Goal: Information Seeking & Learning: Learn about a topic

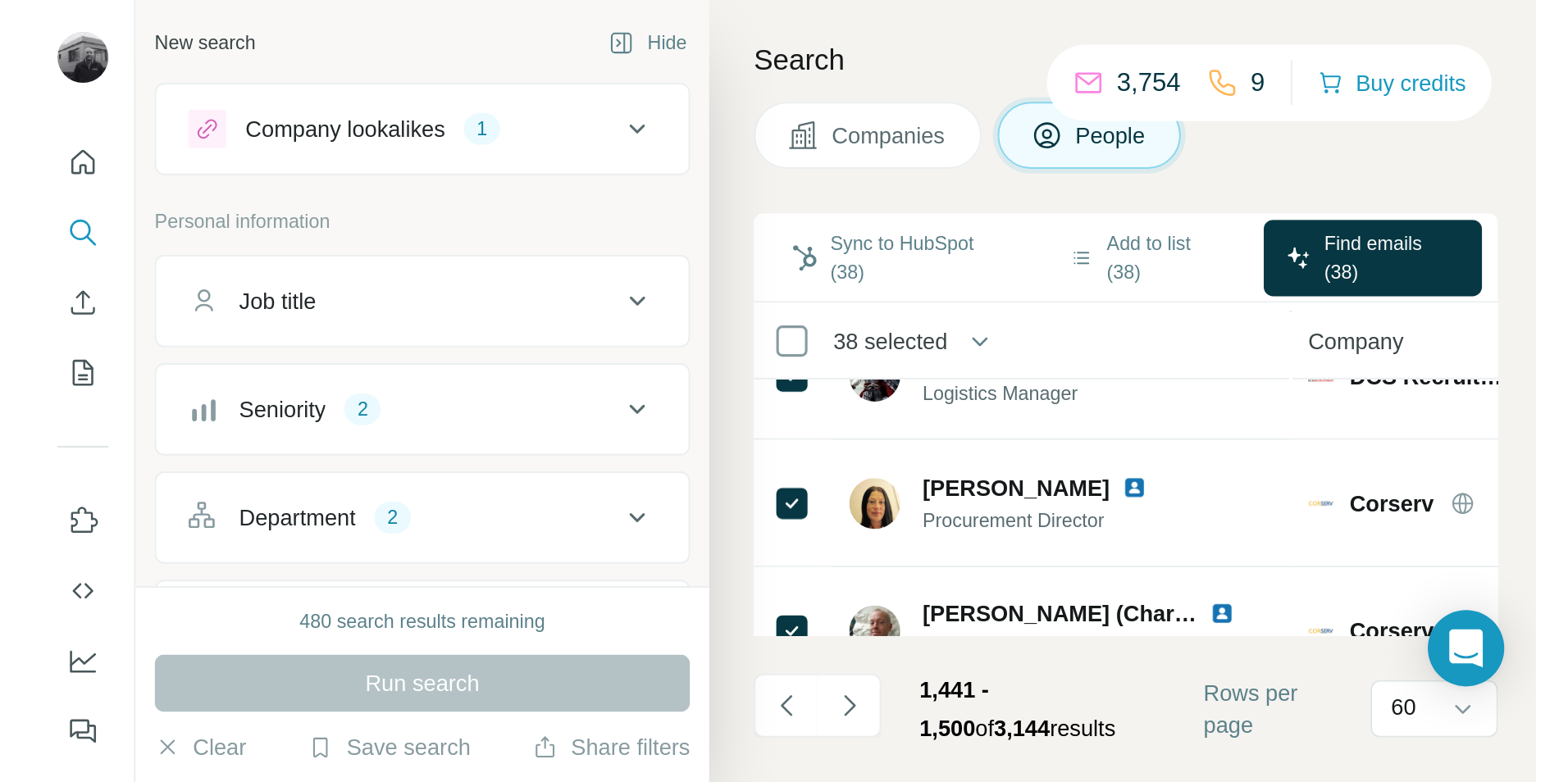
scroll to position [3412, 0]
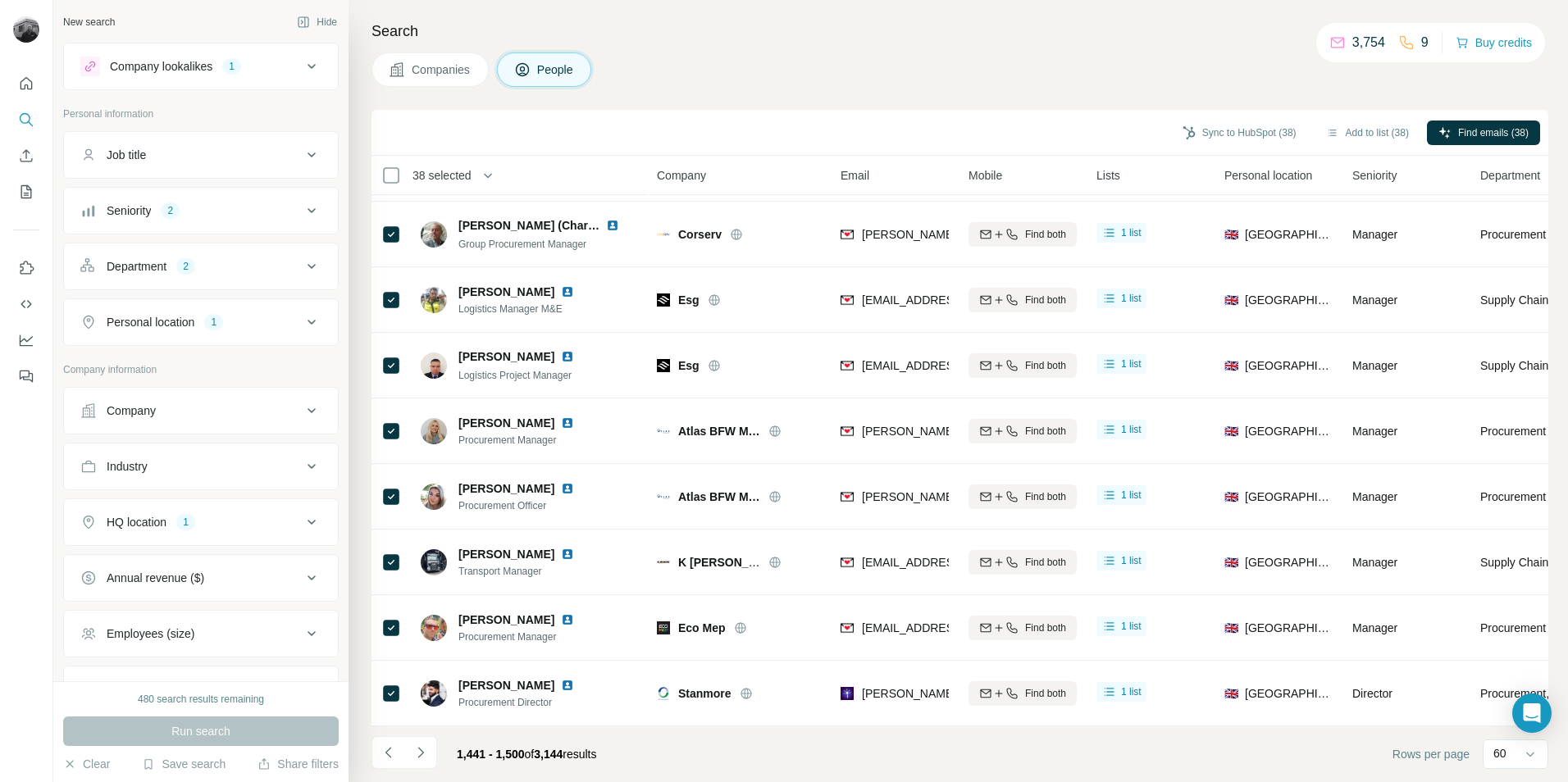
click at [305, 62] on icon at bounding box center [311, 66] width 20 height 20
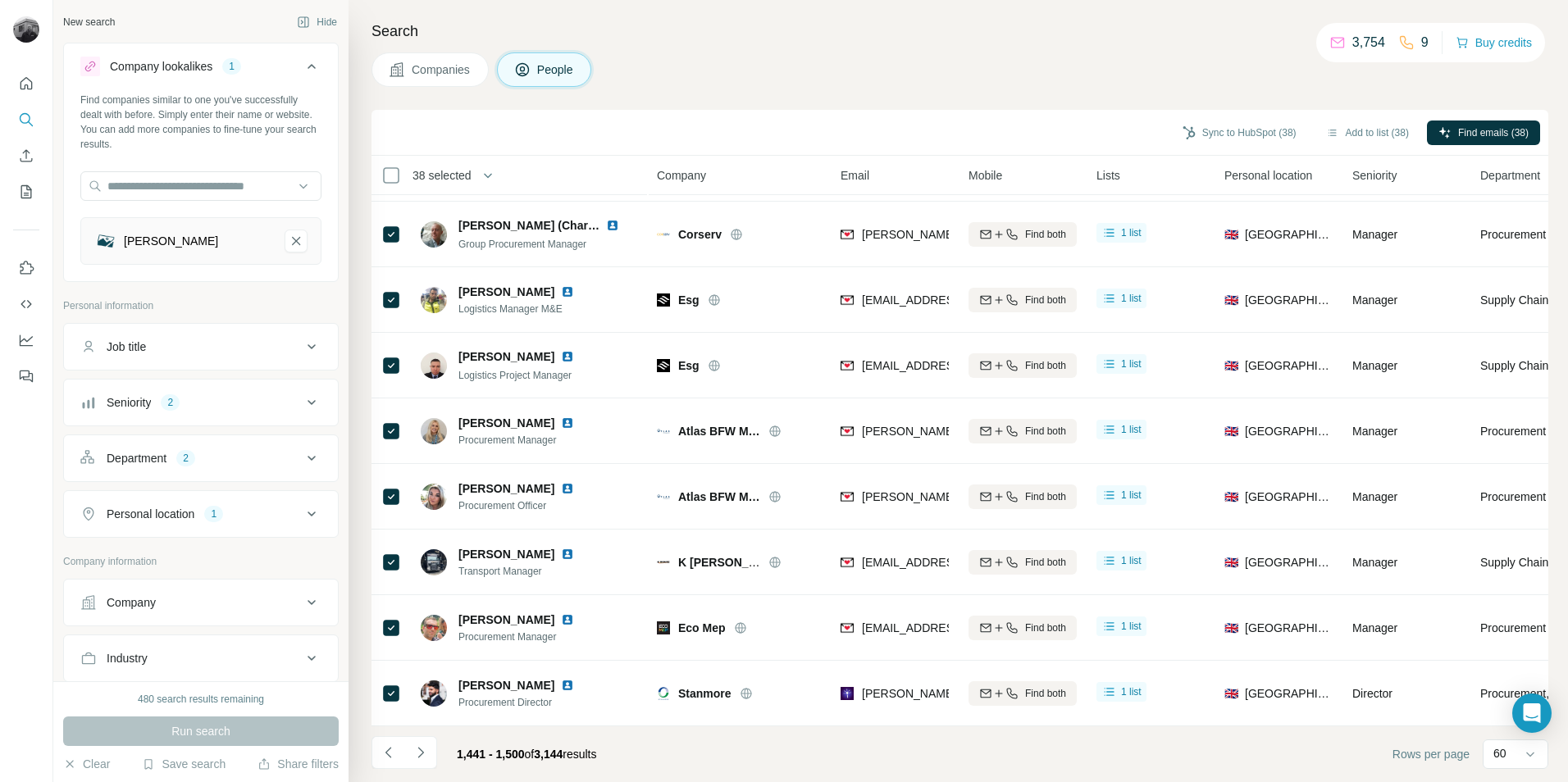
click at [249, 453] on div "Department 2" at bounding box center [190, 459] width 221 height 17
click at [288, 456] on div "Department 2" at bounding box center [190, 459] width 221 height 17
click at [1360, 128] on button "Add to list (38)" at bounding box center [1367, 132] width 105 height 24
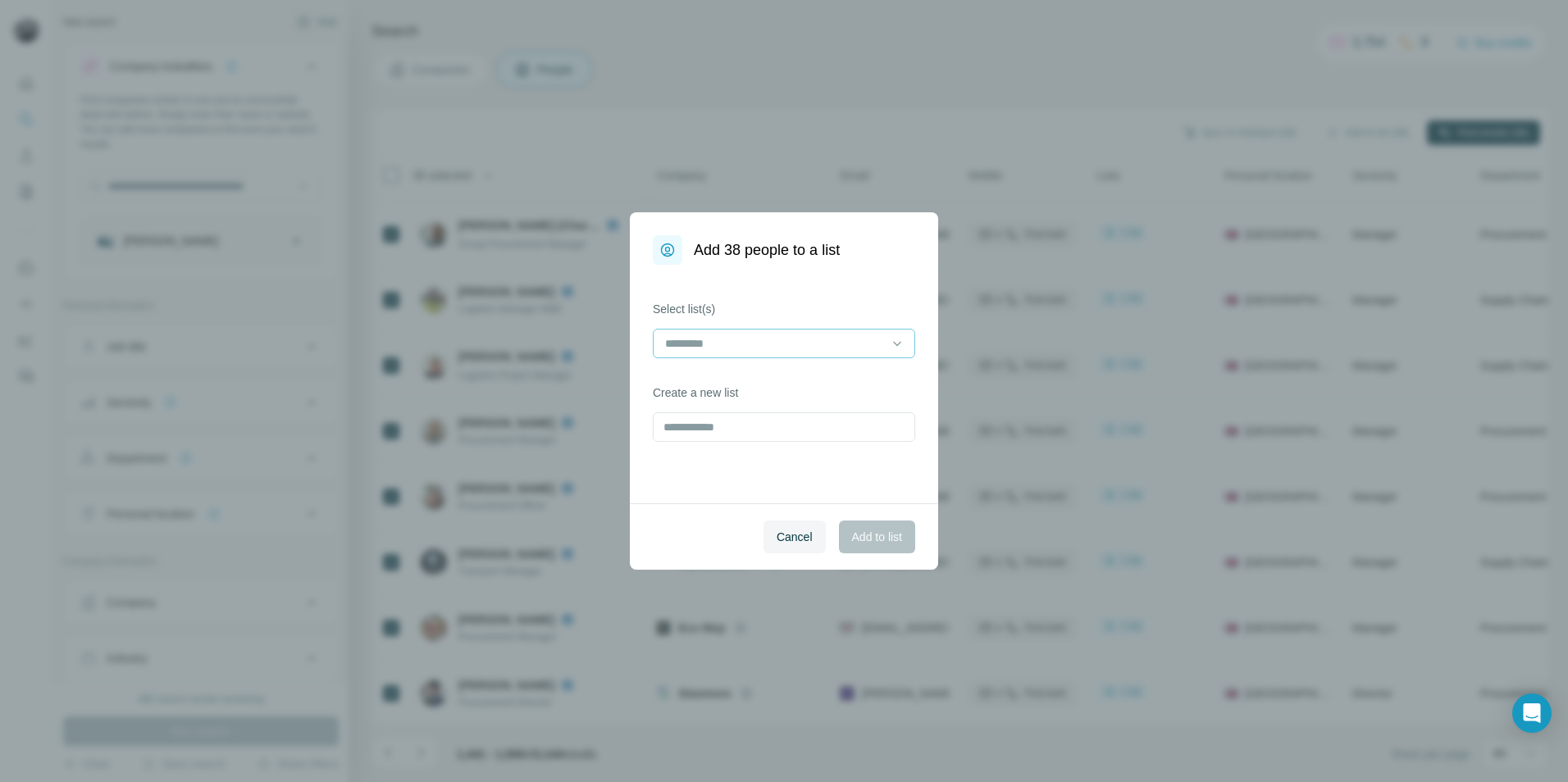
click at [757, 350] on input at bounding box center [774, 343] width 221 height 18
click at [750, 375] on p "Eldapoint - AV Contacts" at bounding box center [726, 380] width 120 height 17
click at [880, 541] on span "Add to list" at bounding box center [877, 537] width 50 height 17
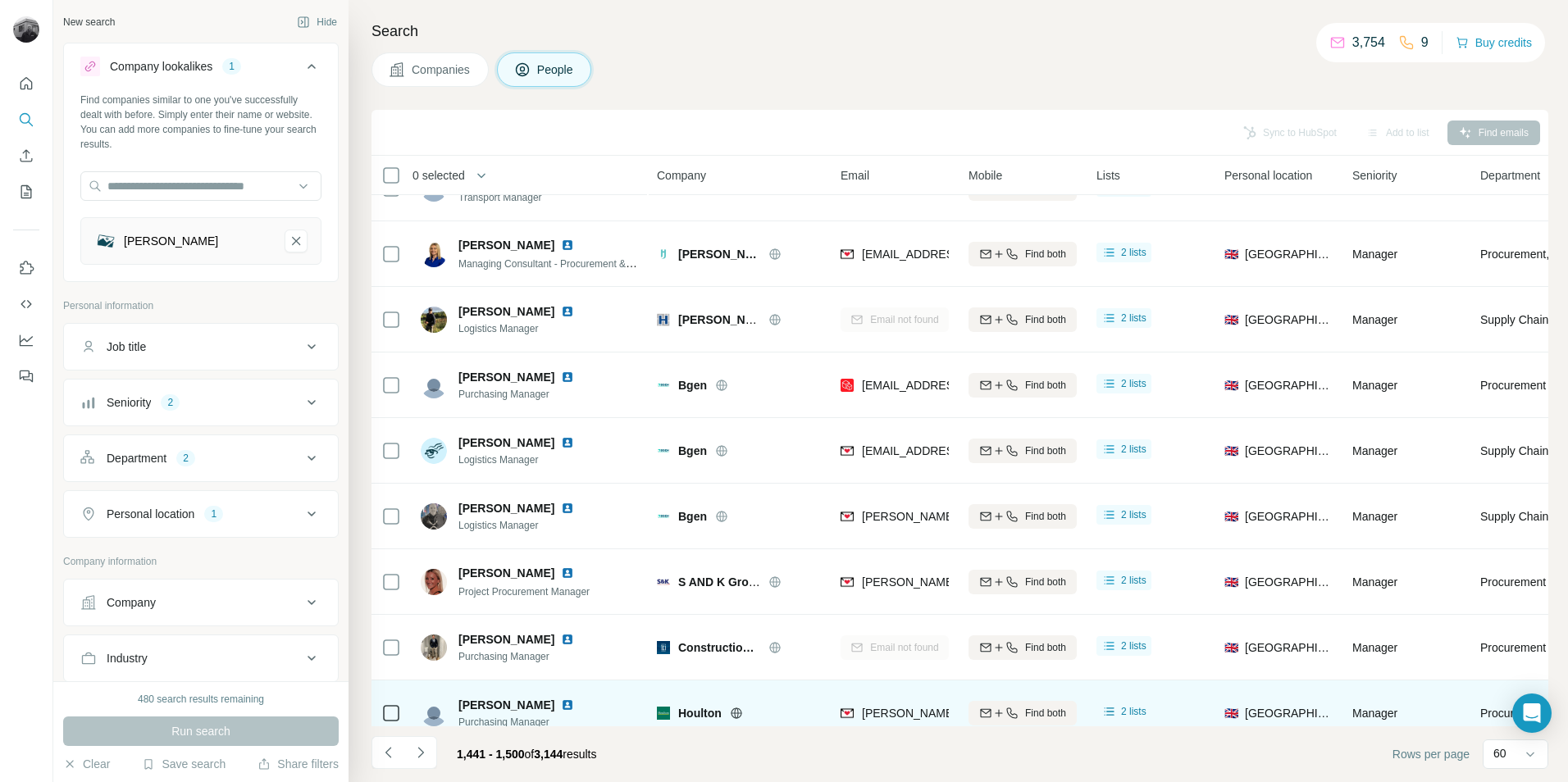
scroll to position [953, 0]
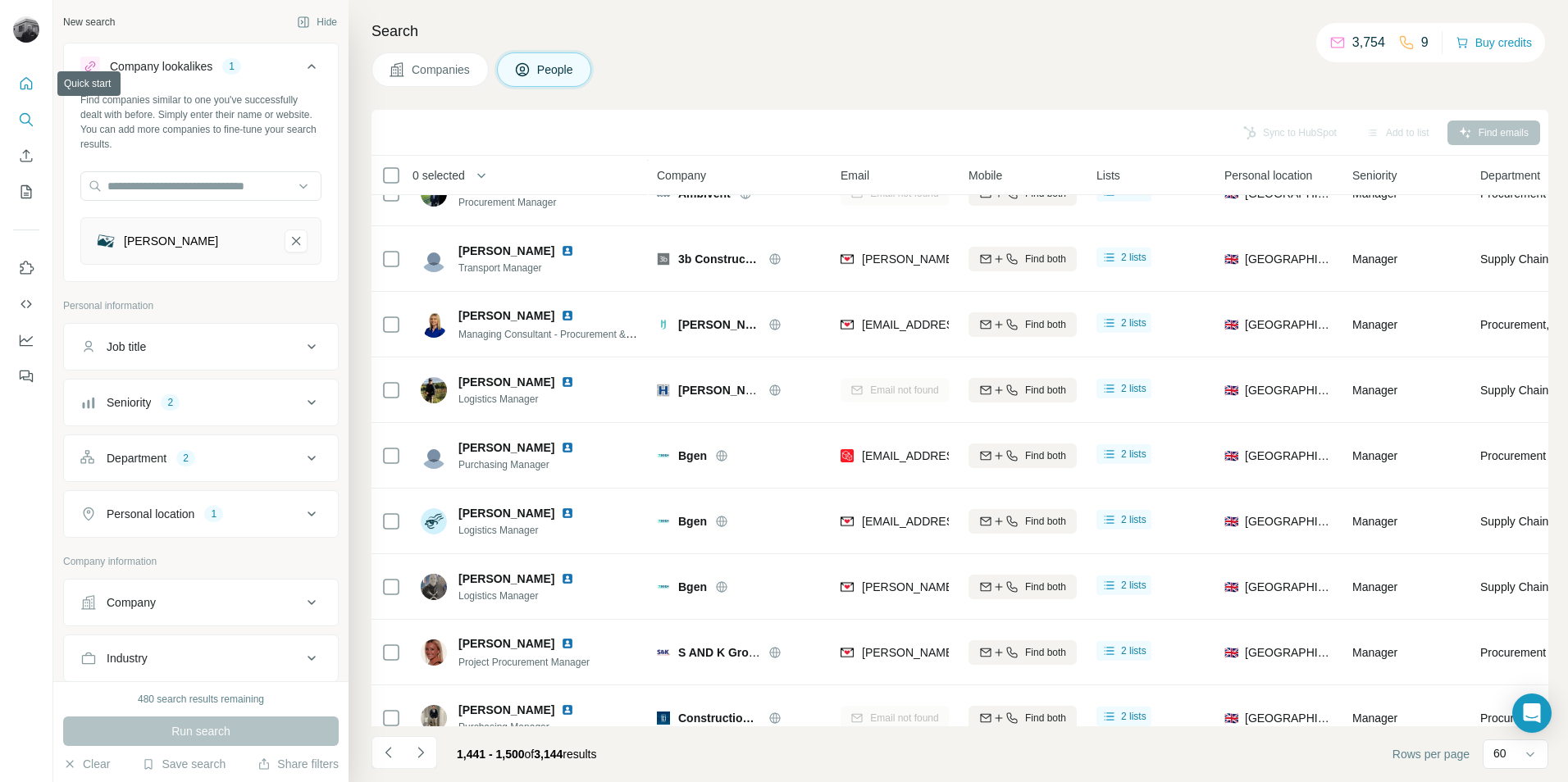
click at [26, 85] on icon "Quick start" at bounding box center [26, 83] width 12 height 12
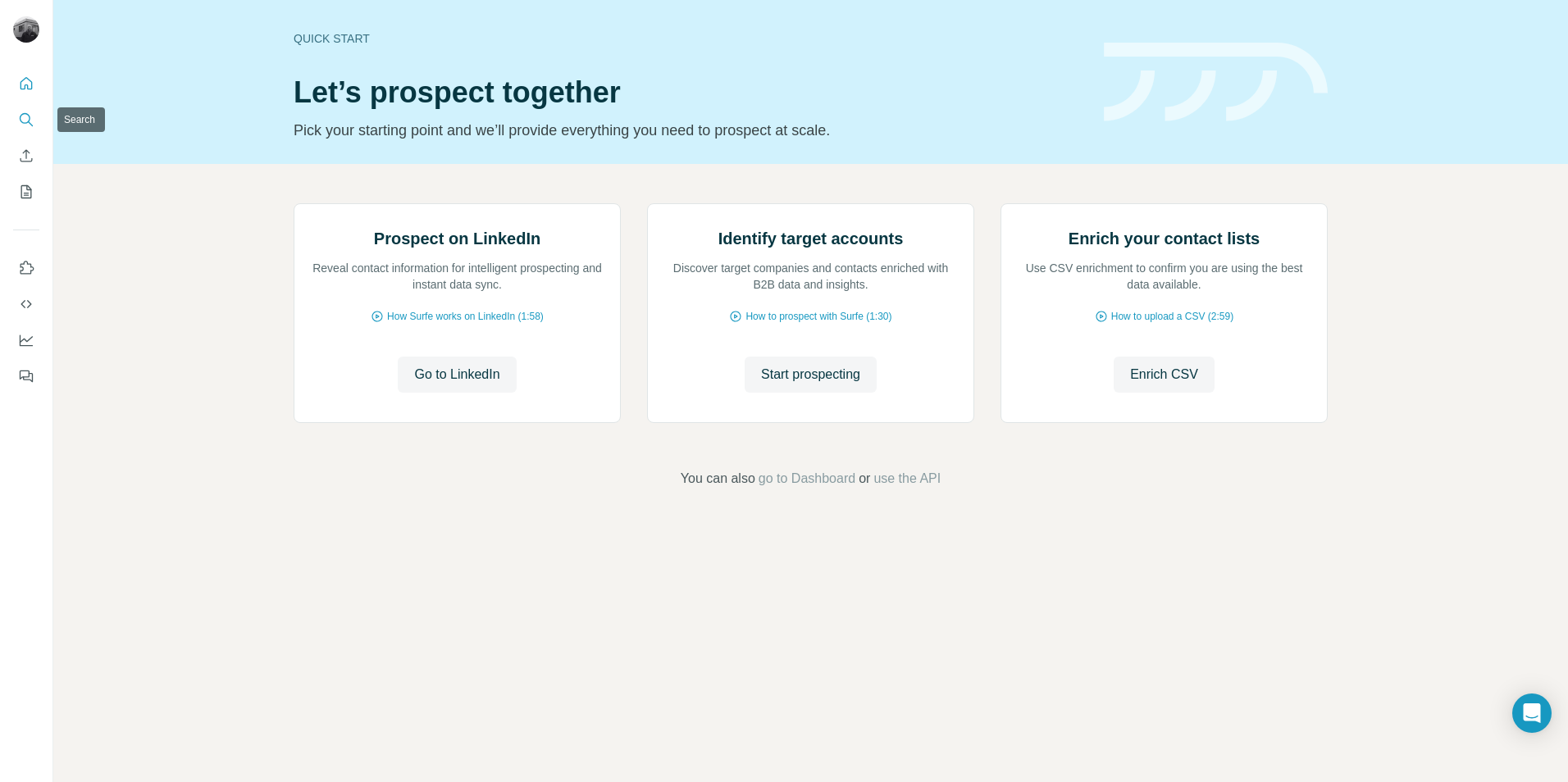
click at [29, 119] on icon "Search" at bounding box center [26, 120] width 17 height 17
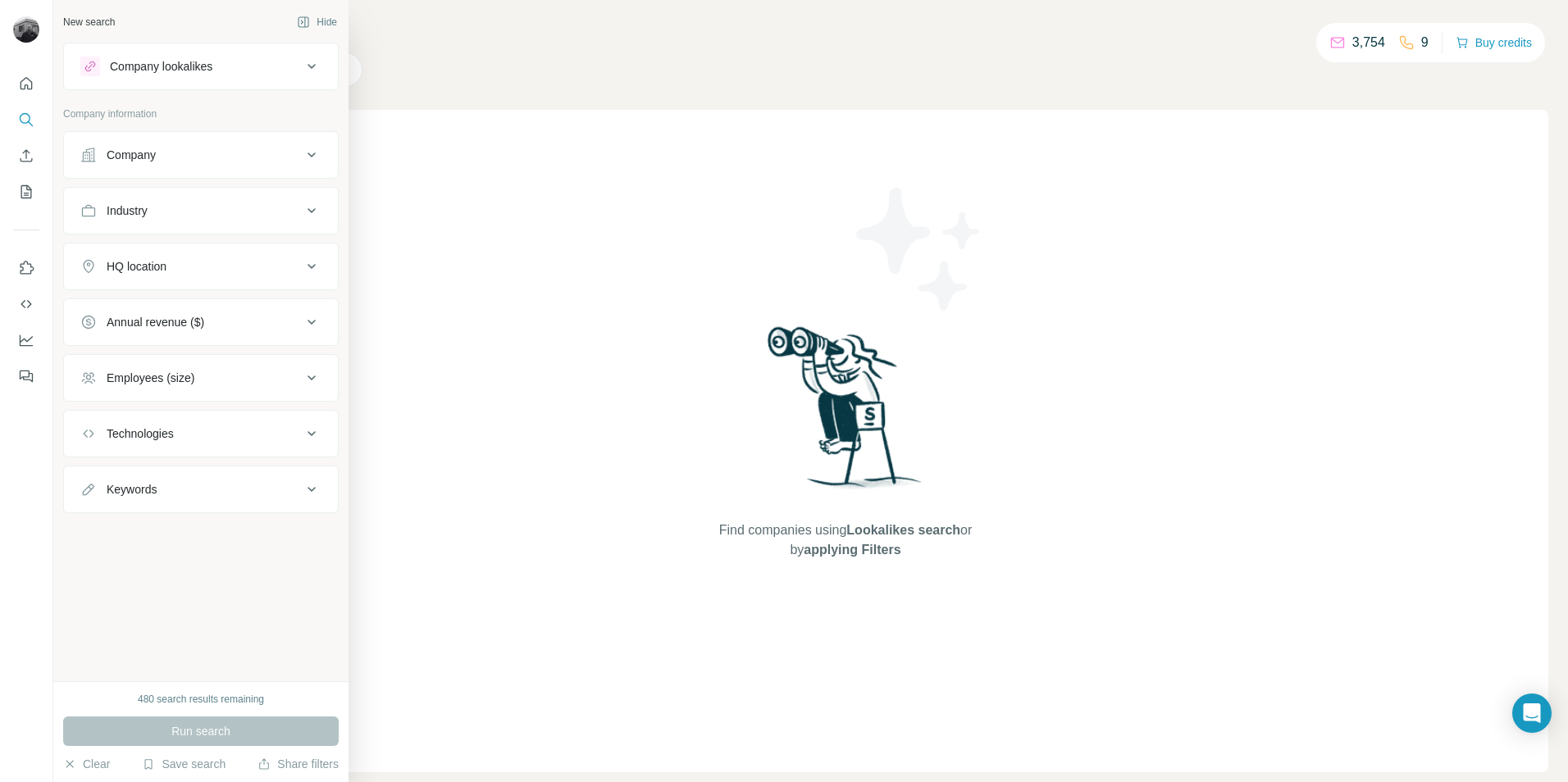
click at [227, 65] on div "Company lookalikes" at bounding box center [190, 66] width 221 height 20
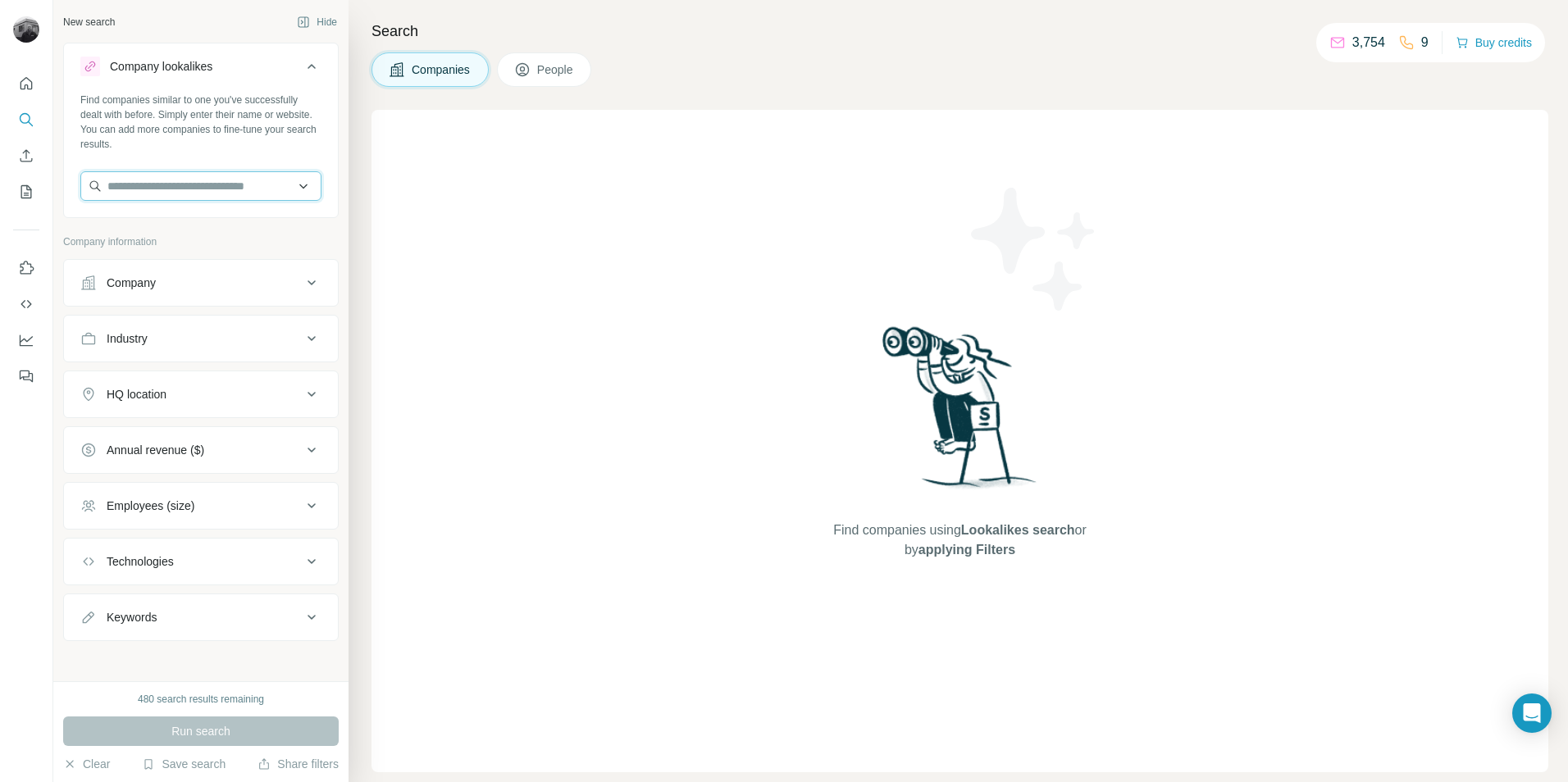
click at [172, 188] on input "text" at bounding box center [200, 186] width 241 height 30
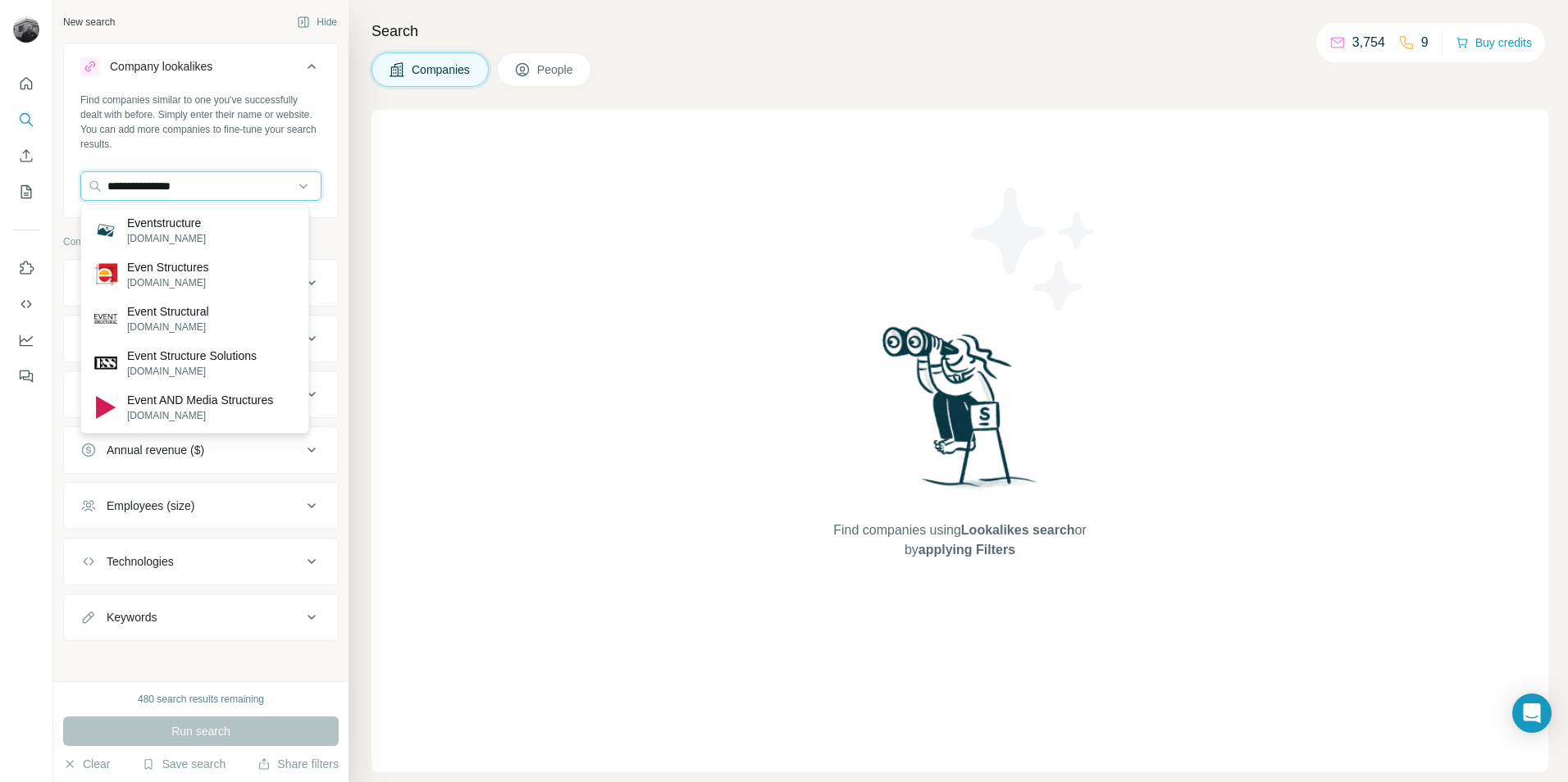
type input "**********"
click at [187, 407] on p "Event AND Media Structures" at bounding box center [199, 400] width 146 height 17
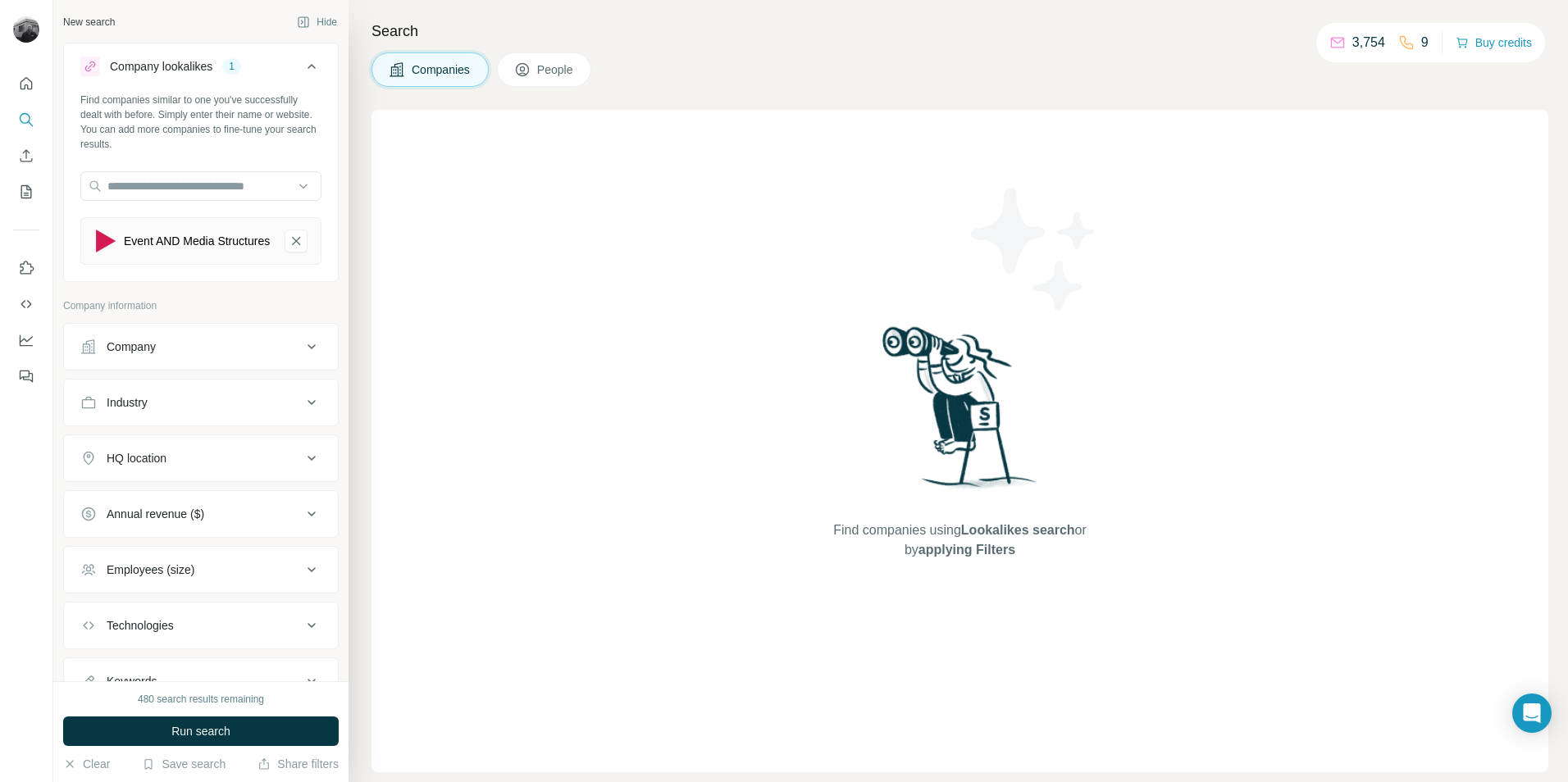
click at [216, 466] on div "HQ location" at bounding box center [190, 459] width 221 height 17
click at [182, 511] on input "text" at bounding box center [200, 500] width 241 height 30
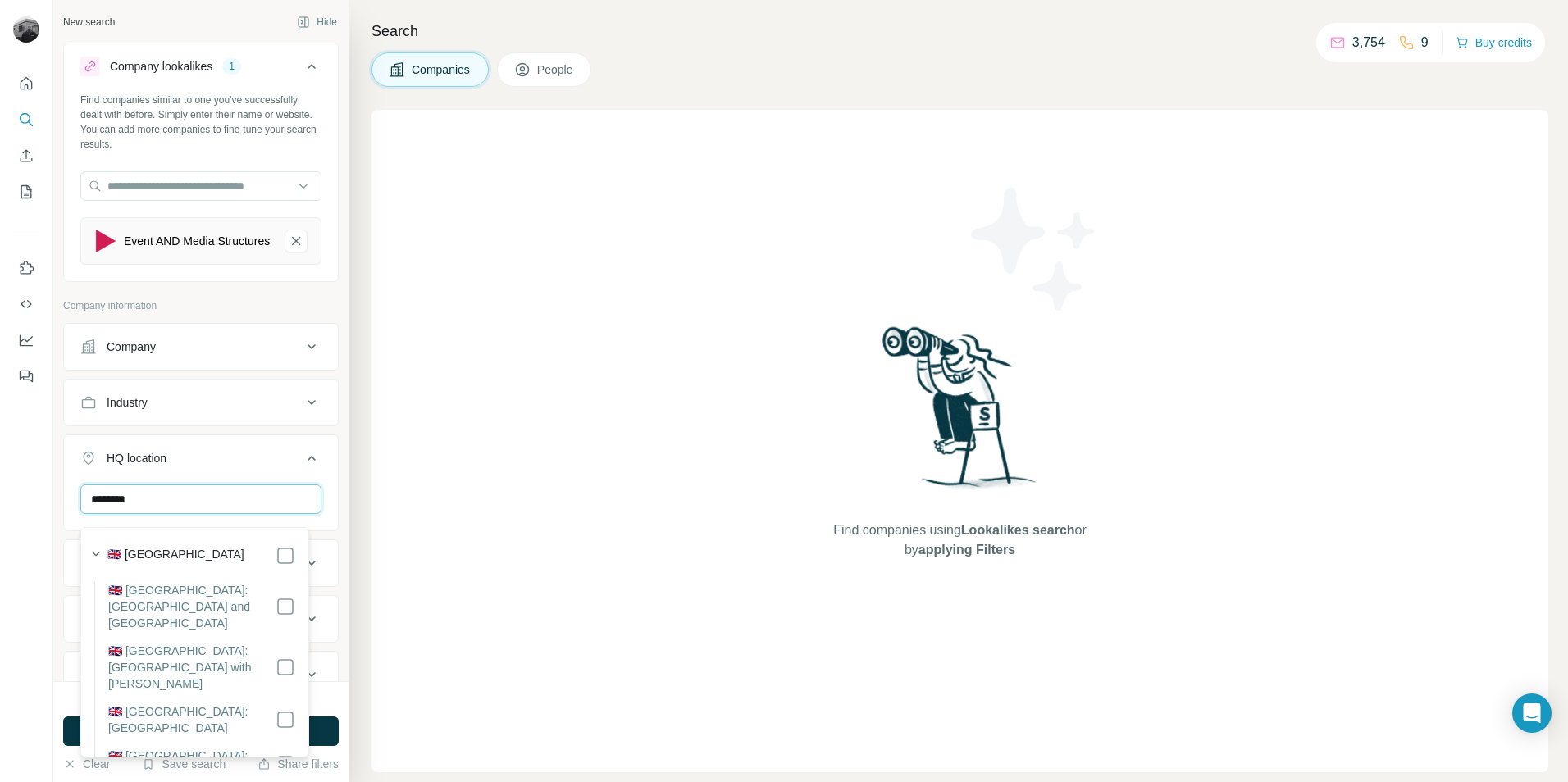
type input "********"
click at [176, 563] on label "🇬🇧 [GEOGRAPHIC_DATA]" at bounding box center [175, 556] width 137 height 20
click at [27, 485] on div at bounding box center [26, 391] width 53 height 782
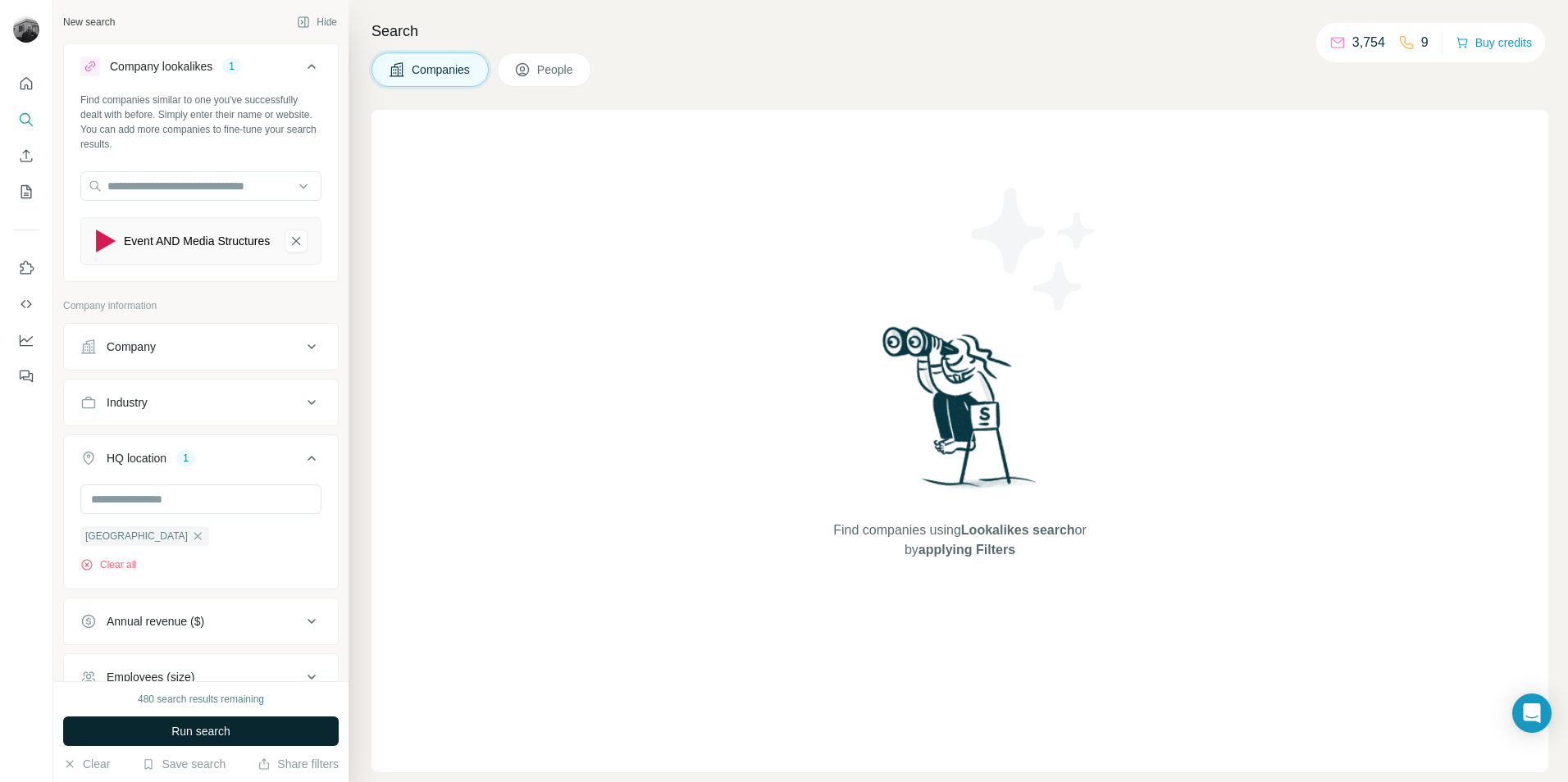
click at [208, 732] on span "Run search" at bounding box center [200, 732] width 59 height 17
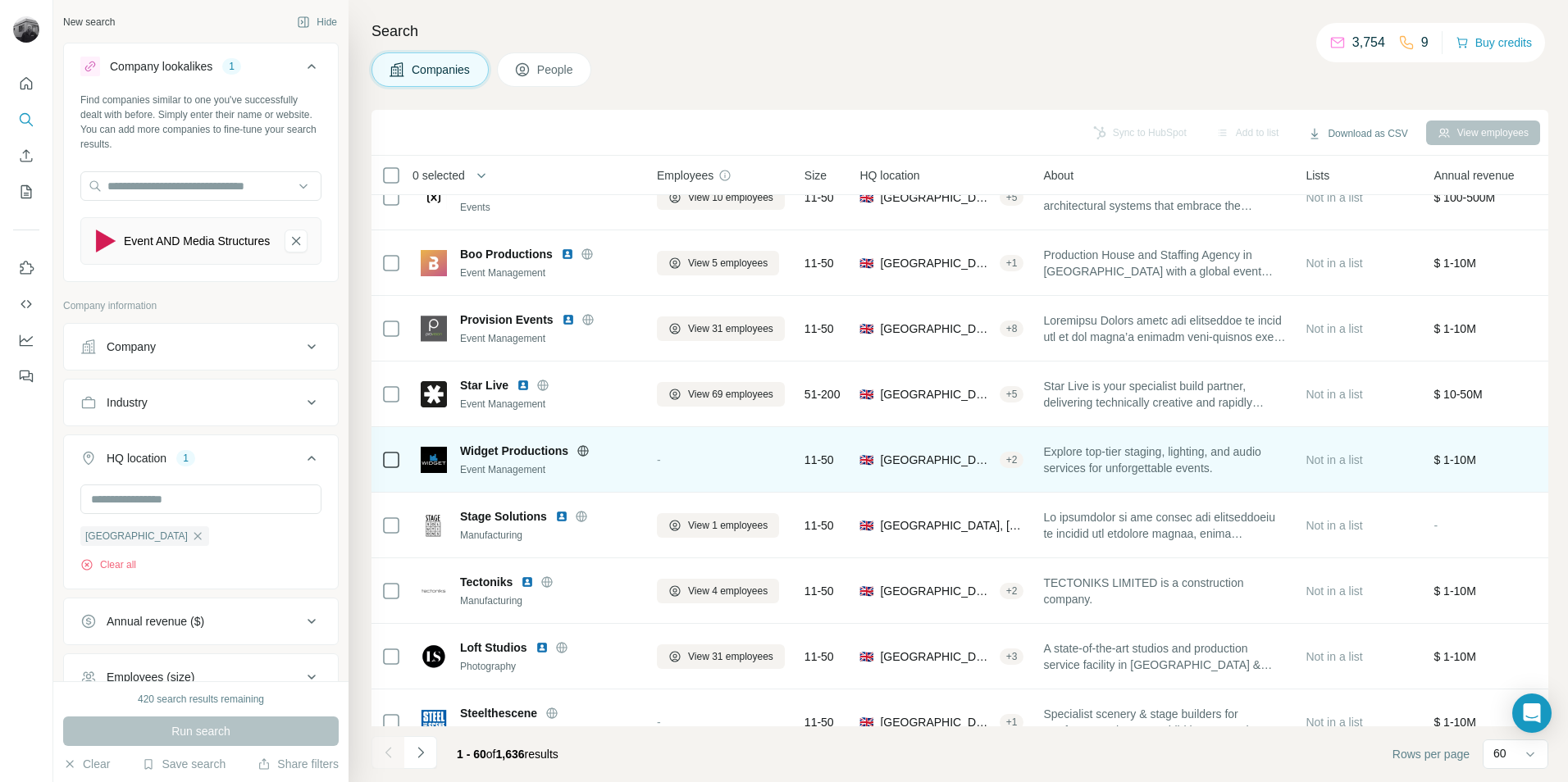
scroll to position [1229, 0]
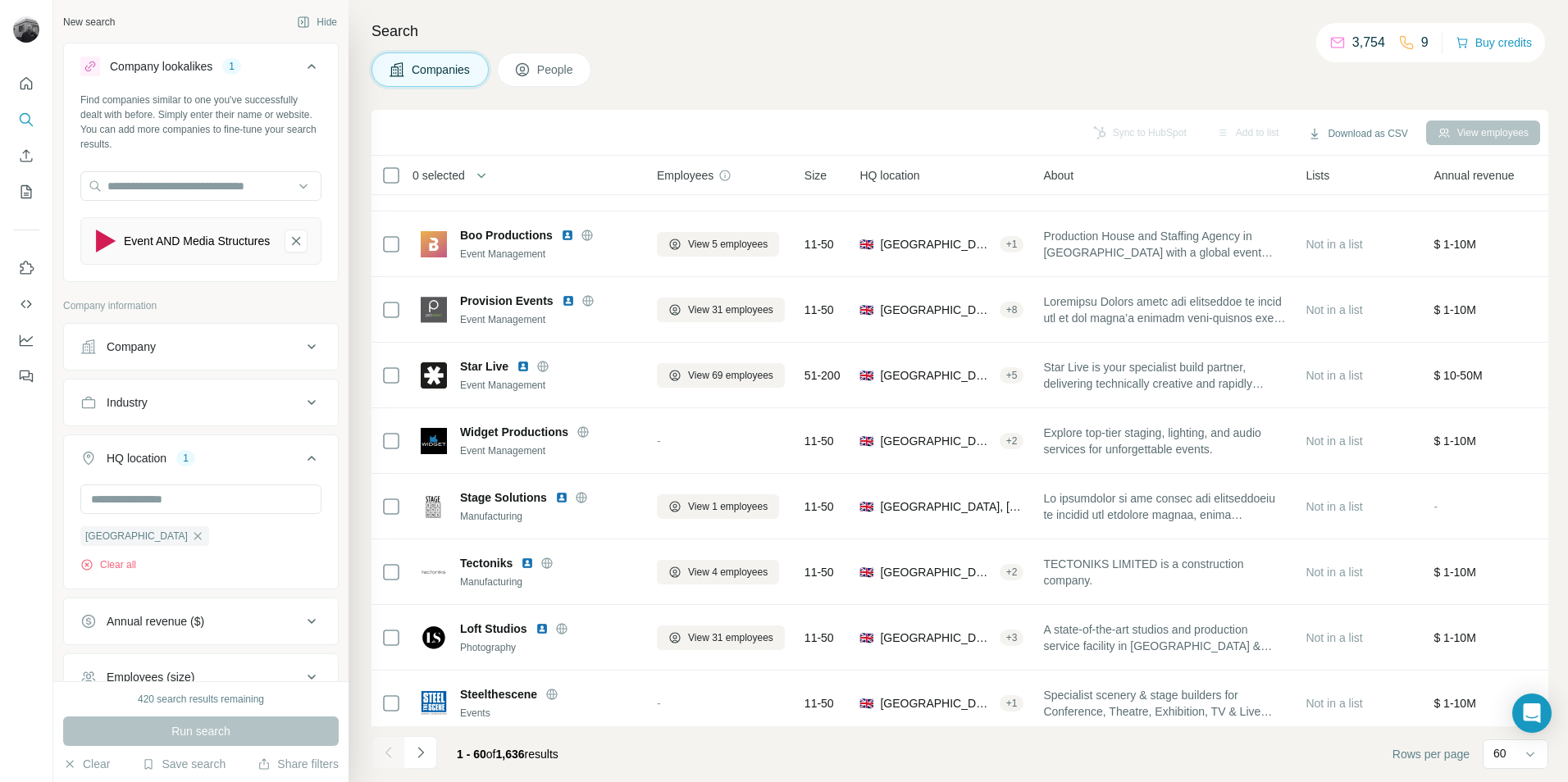
click at [541, 71] on span "People" at bounding box center [556, 70] width 37 height 17
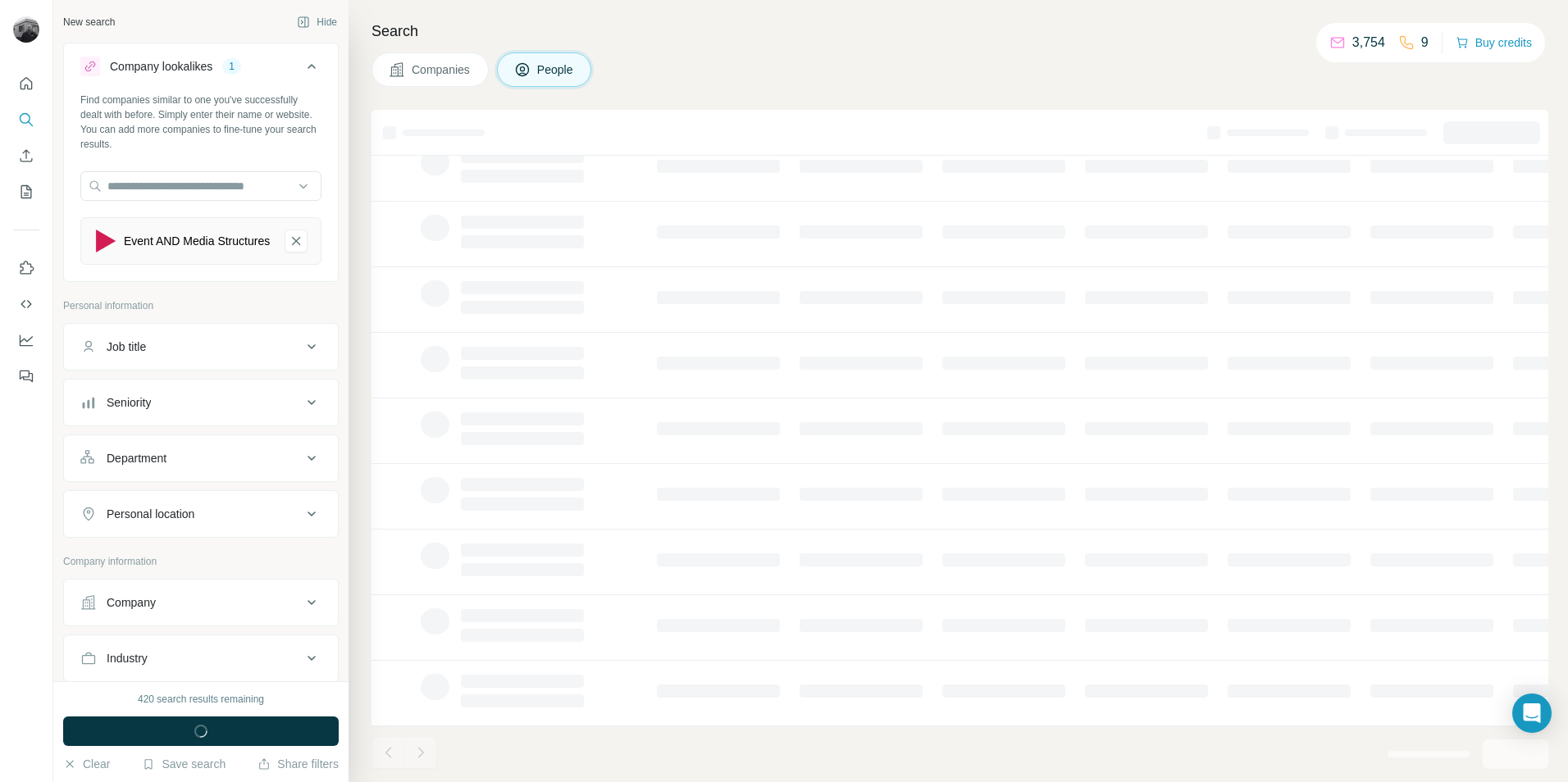
scroll to position [132, 0]
click at [247, 350] on div "Job title" at bounding box center [190, 347] width 221 height 17
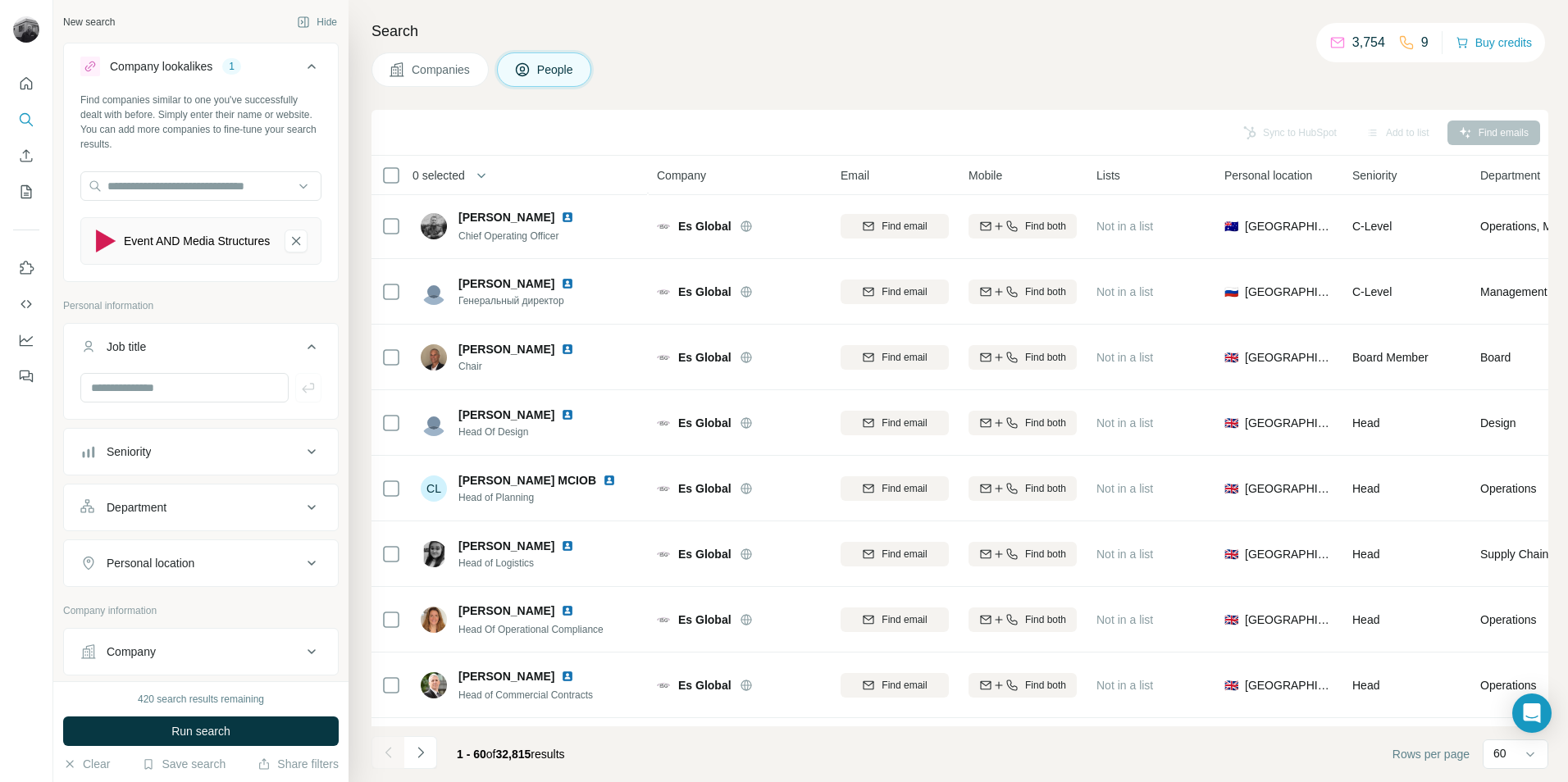
scroll to position [1229, 0]
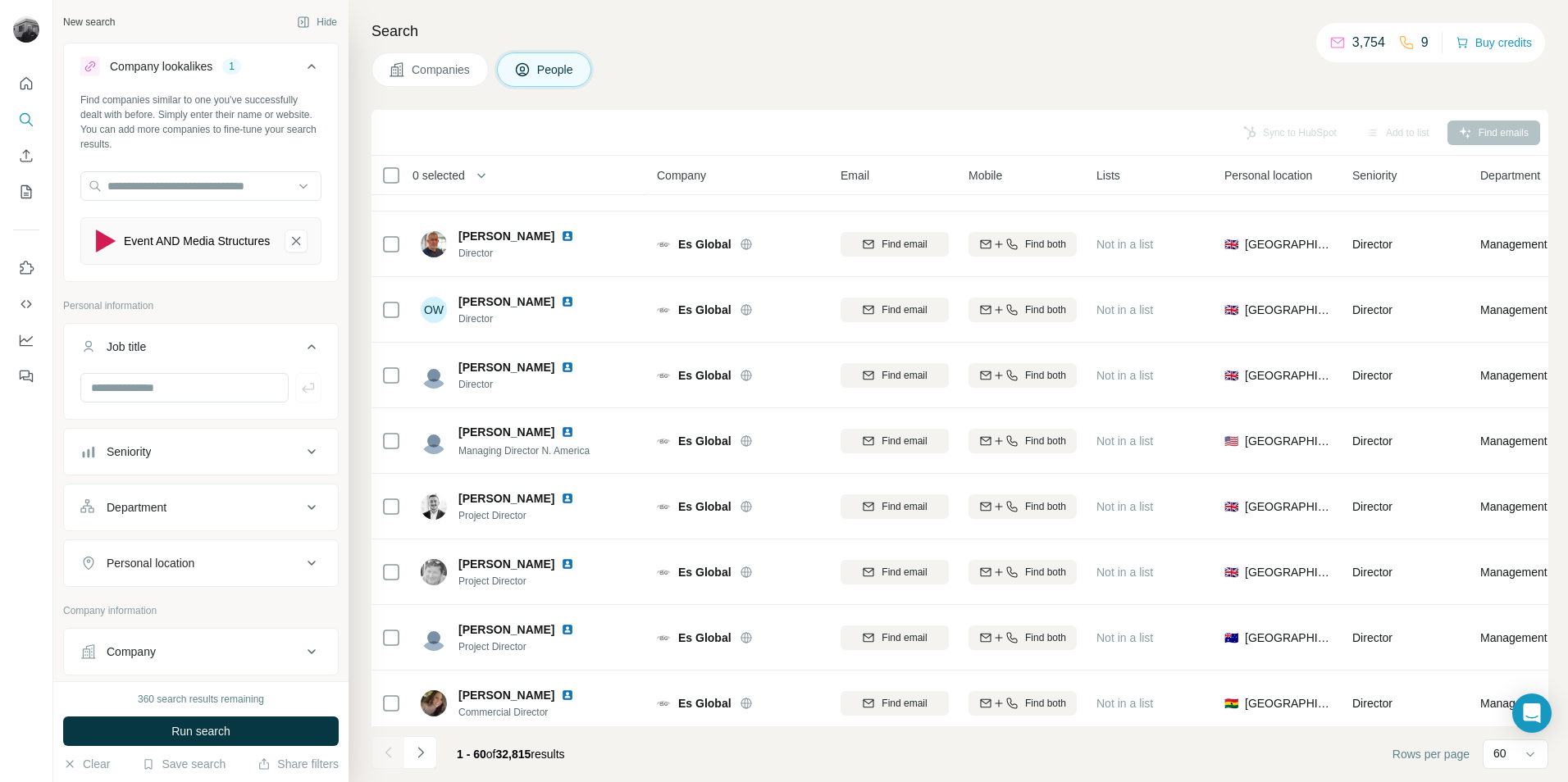
click at [269, 460] on div "Seniority" at bounding box center [190, 452] width 221 height 17
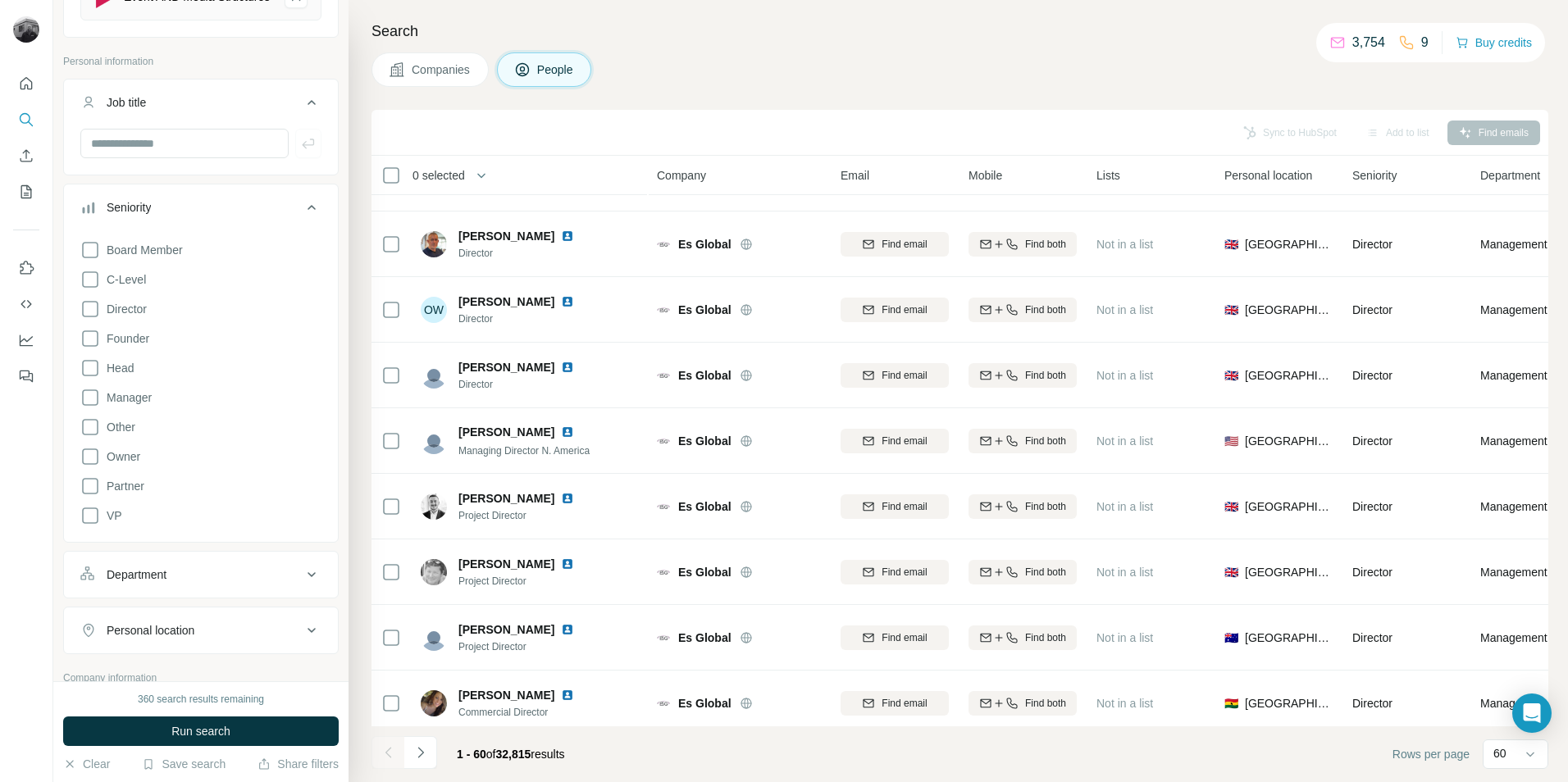
scroll to position [246, 0]
click at [117, 374] on span "Head" at bounding box center [117, 366] width 34 height 17
click at [191, 606] on div "Department" at bounding box center [190, 597] width 221 height 17
click at [179, 645] on input at bounding box center [192, 638] width 202 height 18
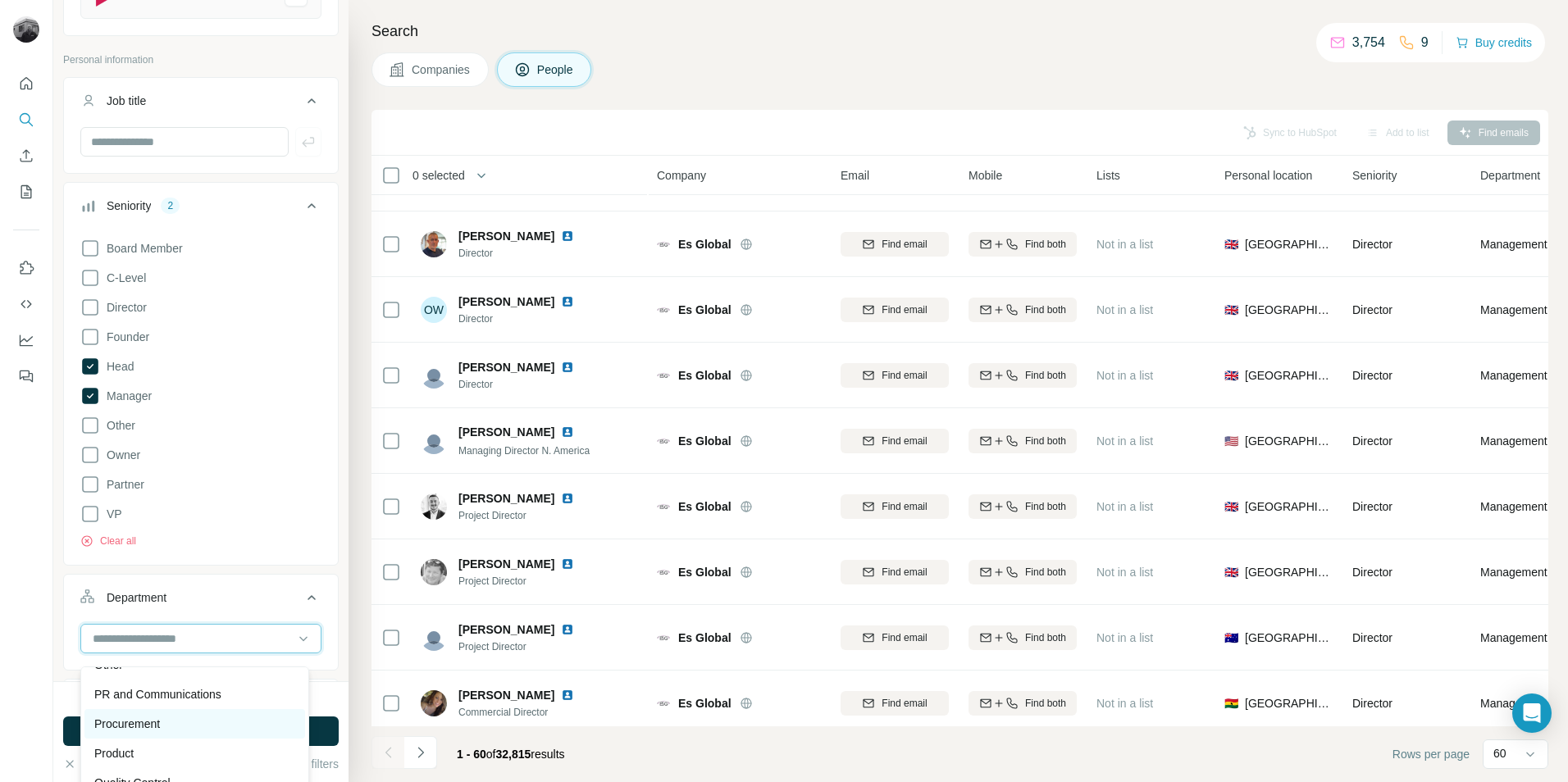
scroll to position [492, 0]
click at [164, 692] on div "Procurement" at bounding box center [195, 695] width 201 height 17
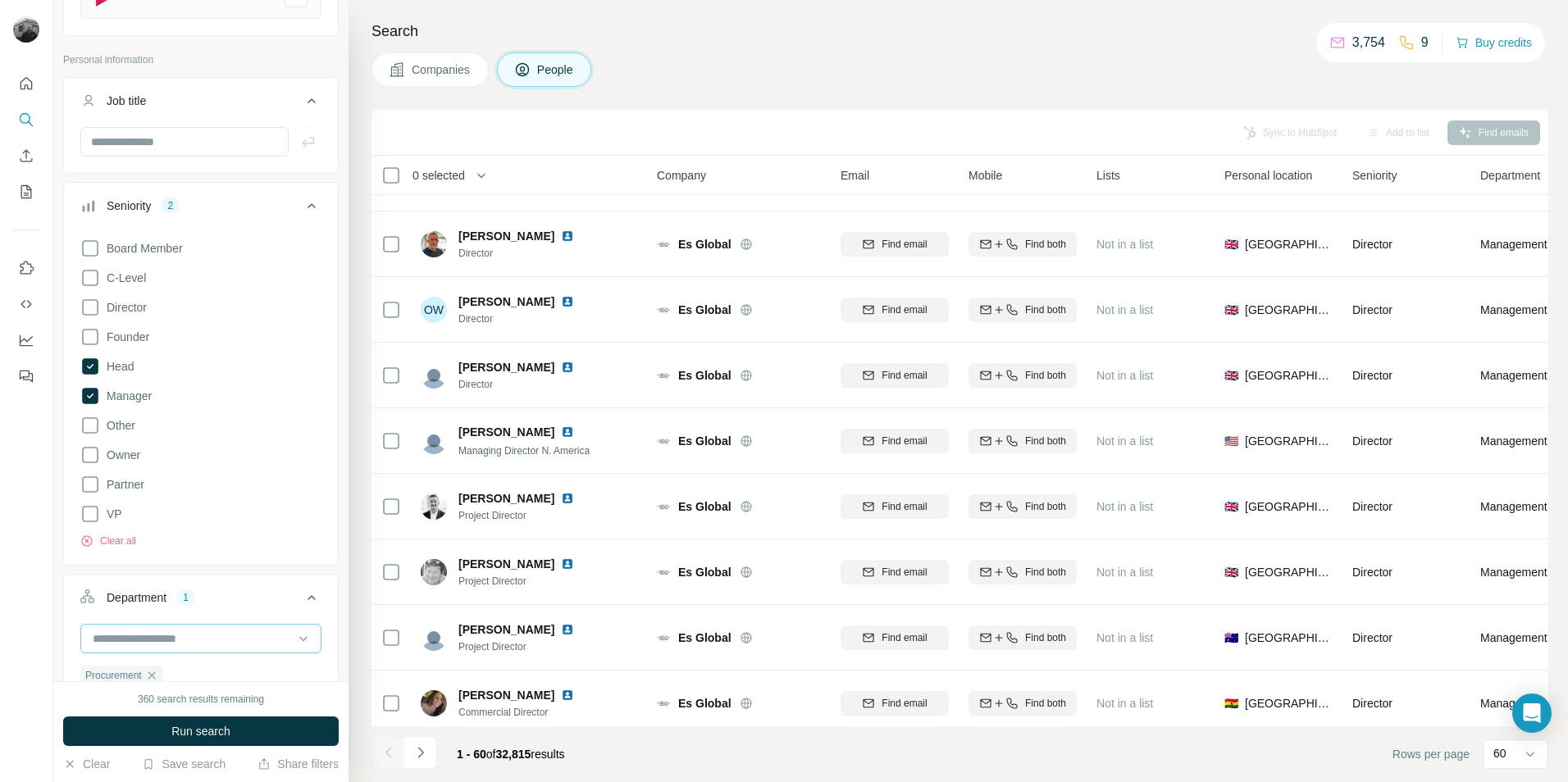
click at [201, 643] on input at bounding box center [192, 638] width 202 height 18
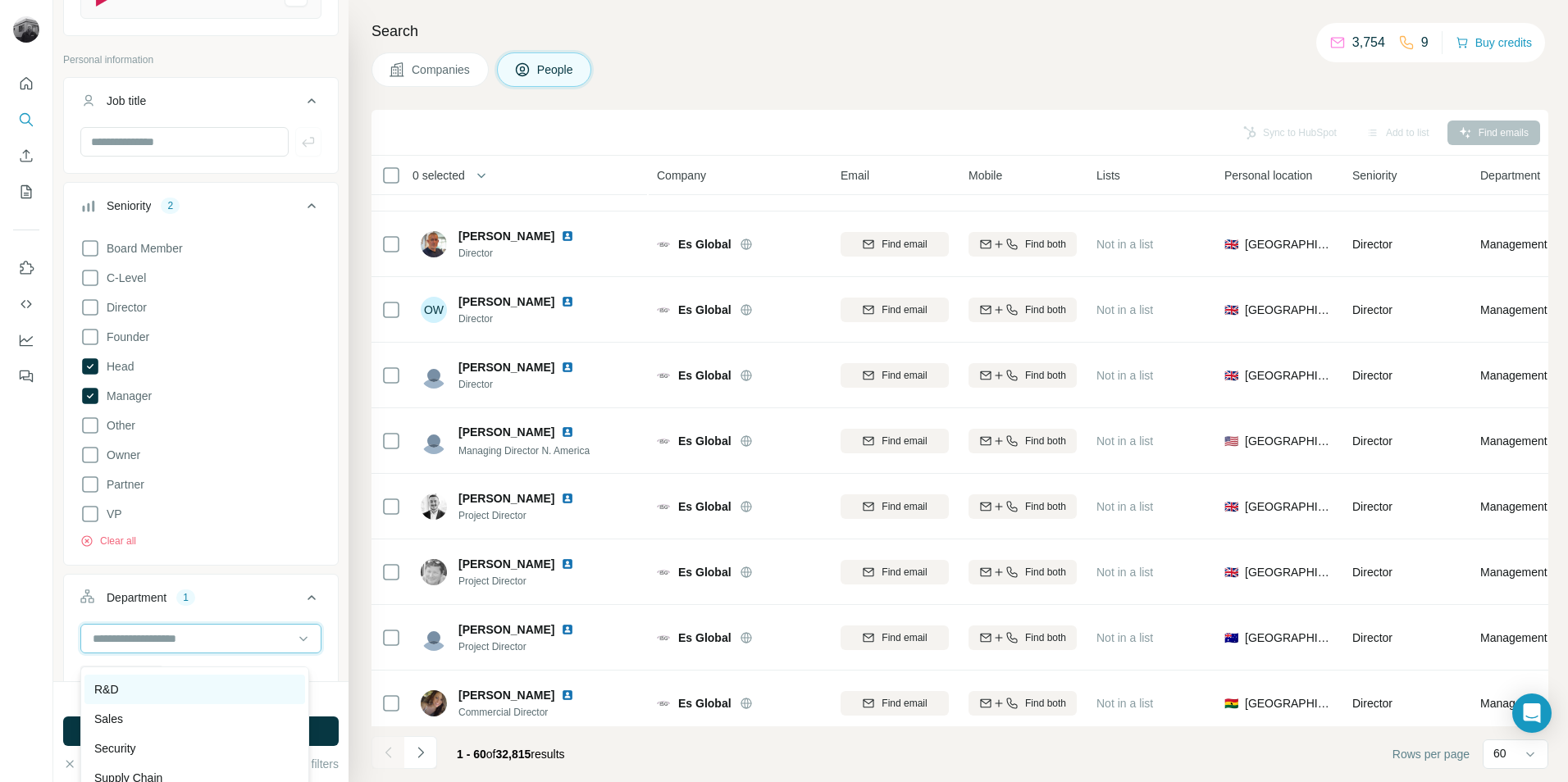
scroll to position [590, 0]
click at [157, 771] on p "Supply Chain" at bounding box center [128, 775] width 68 height 17
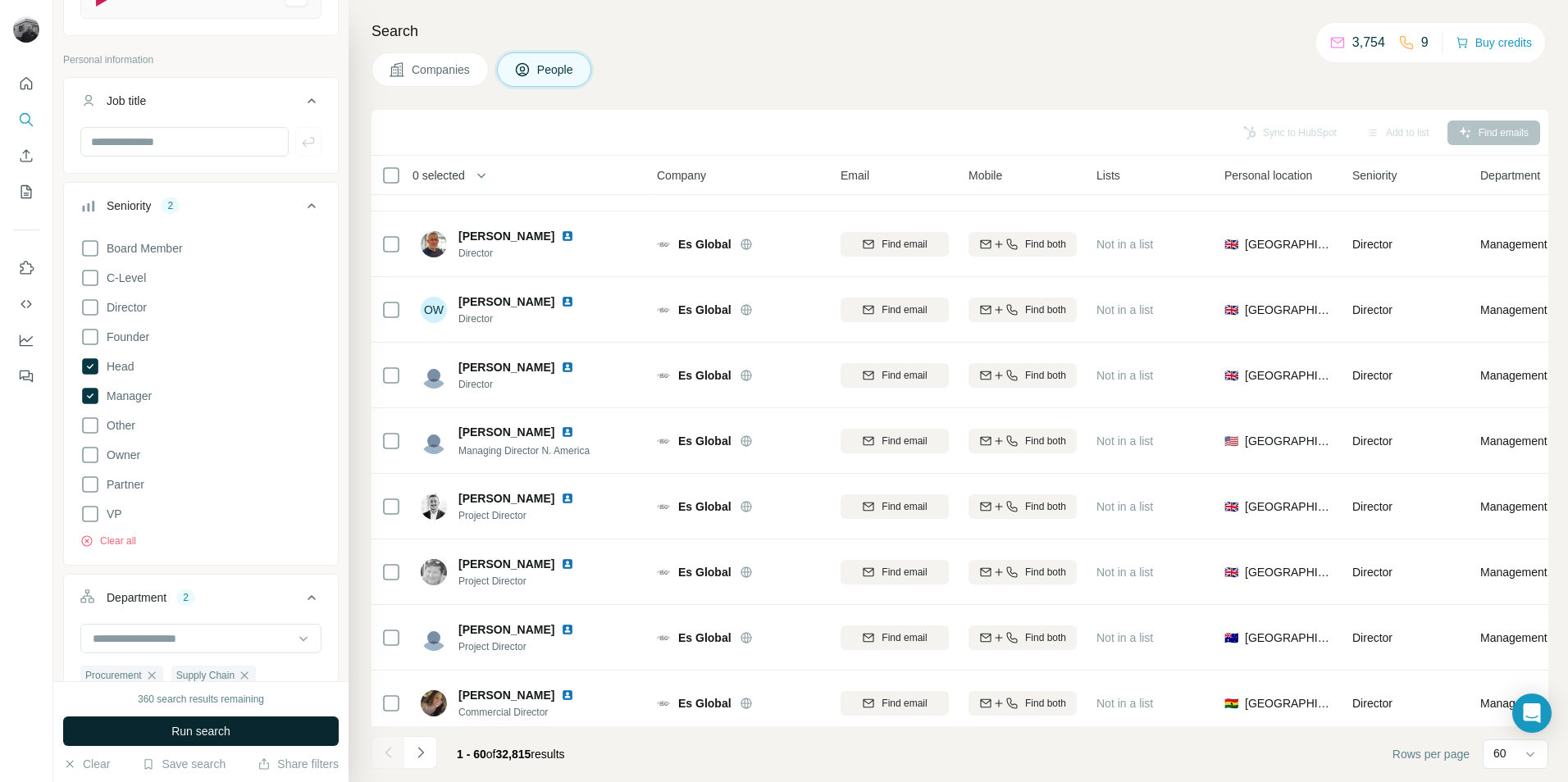
click at [237, 728] on button "Run search" at bounding box center [201, 732] width 276 height 30
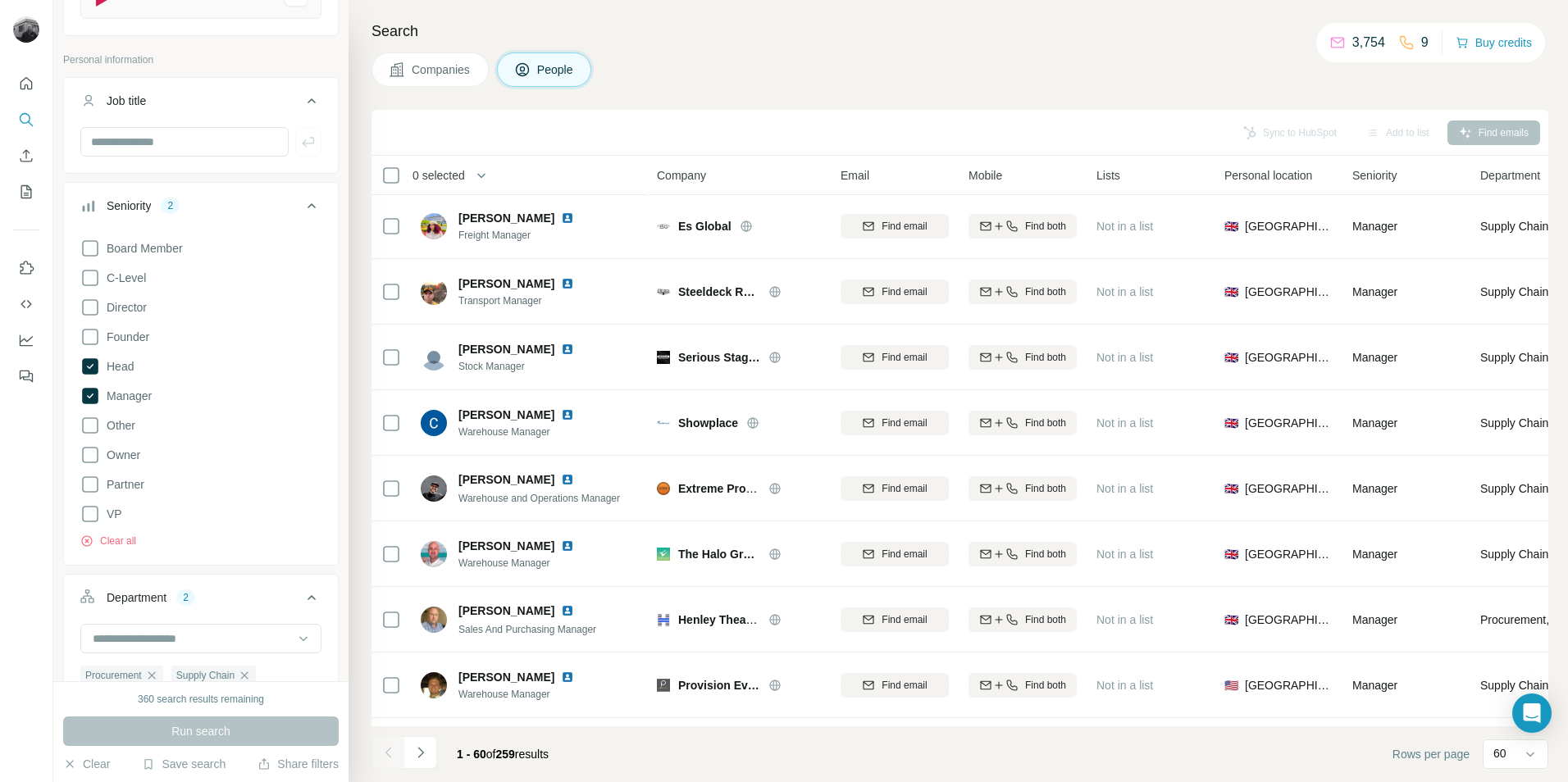
scroll to position [1229, 0]
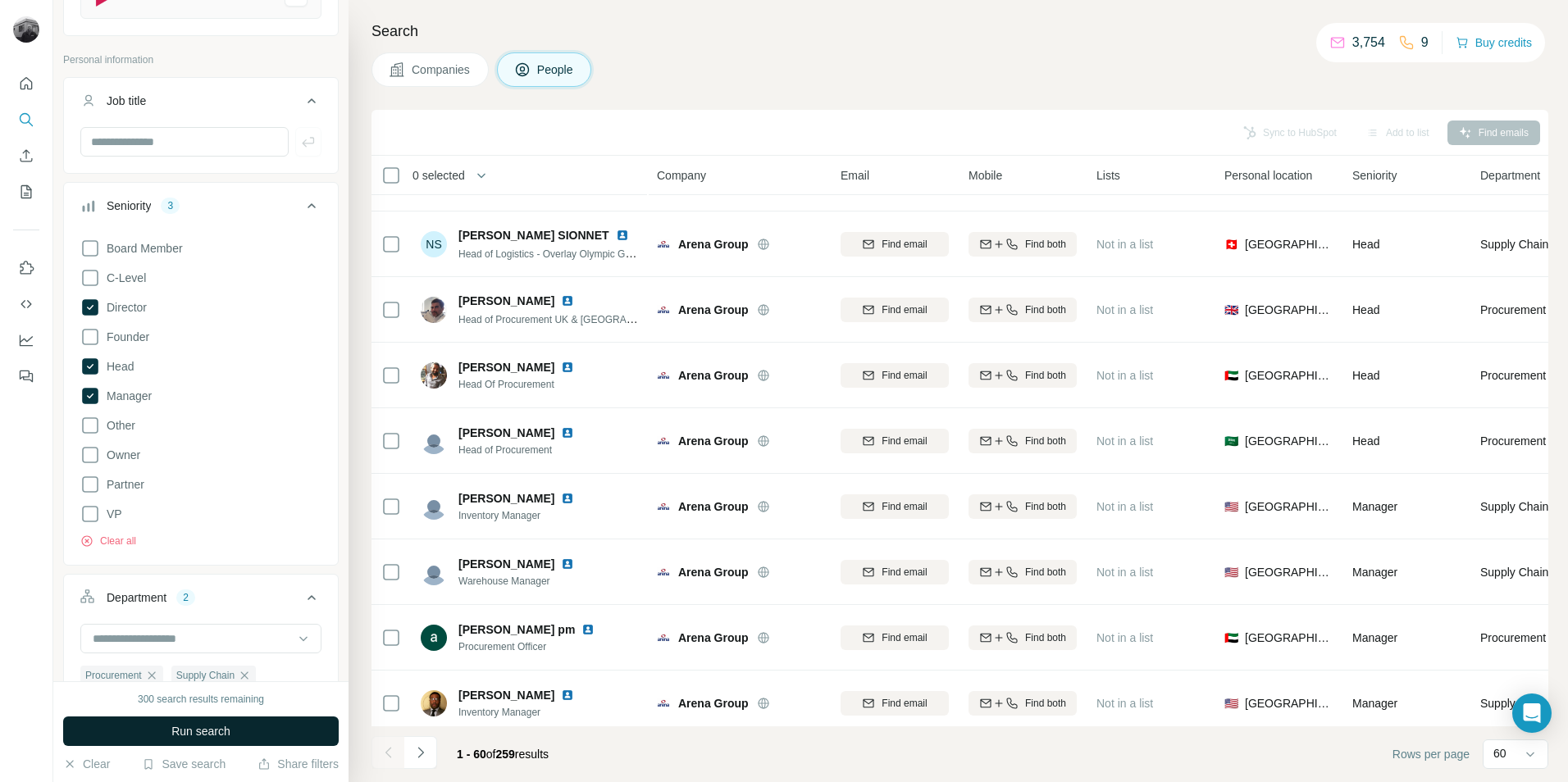
click at [191, 734] on span "Run search" at bounding box center [200, 732] width 59 height 17
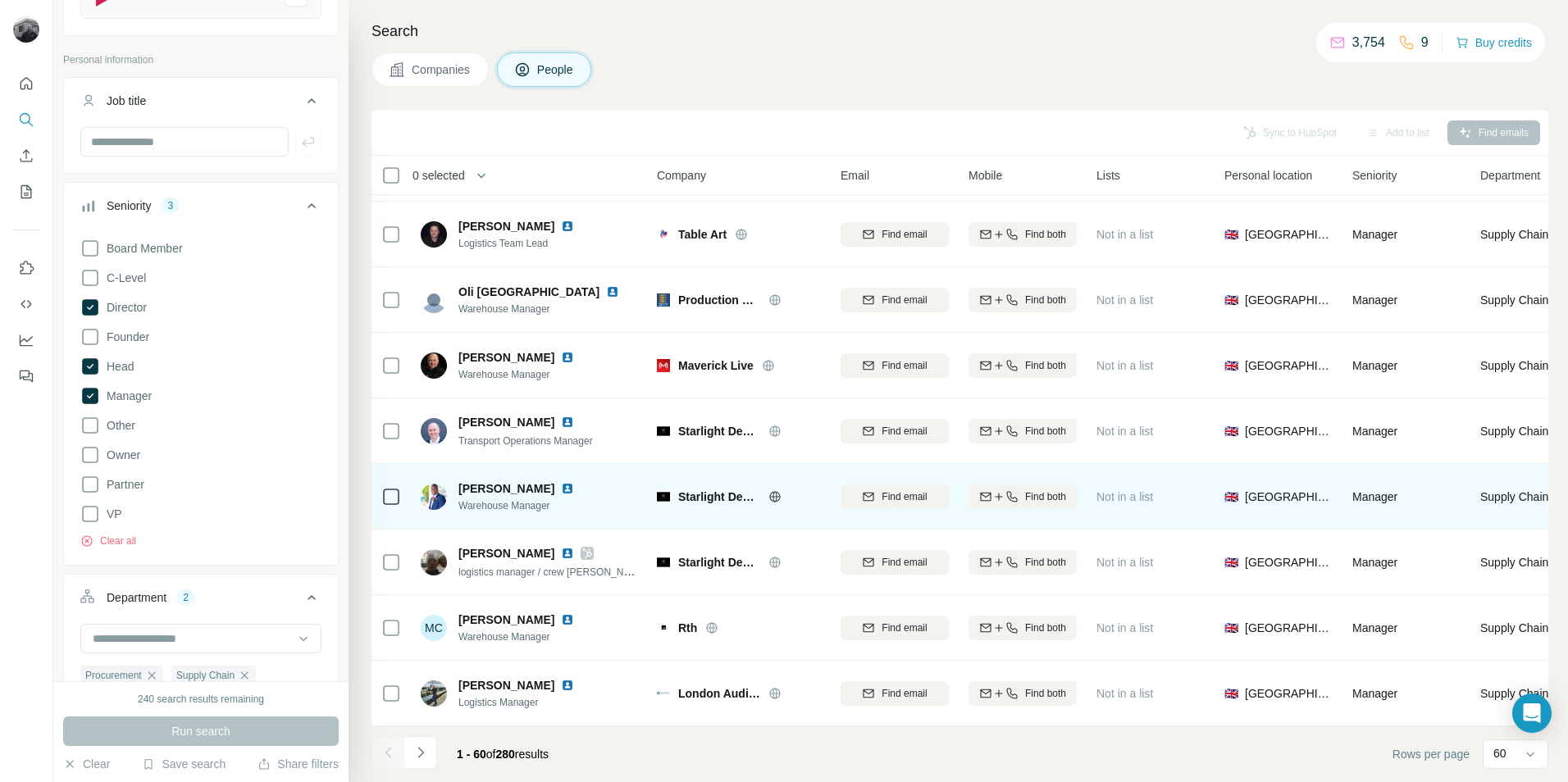
scroll to position [3412, 0]
